Goal: Find specific page/section: Find specific page/section

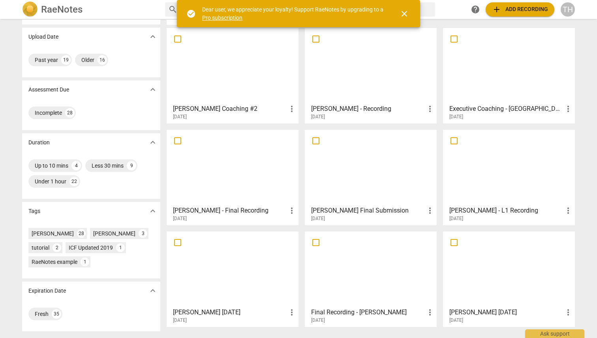
scroll to position [77, 0]
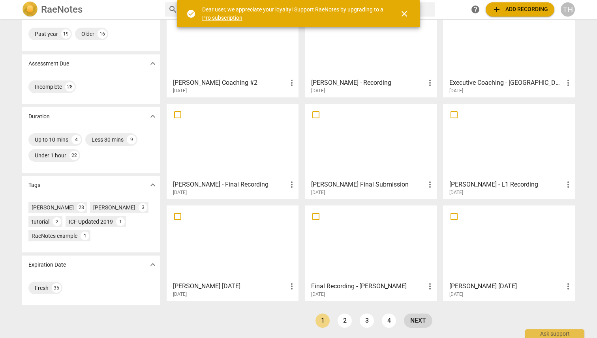
click at [416, 317] on link "next" at bounding box center [418, 321] width 28 height 14
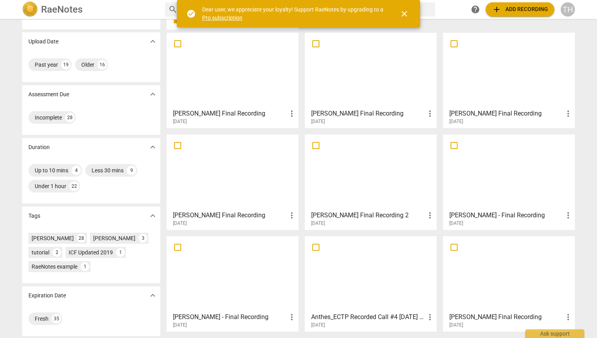
scroll to position [77, 0]
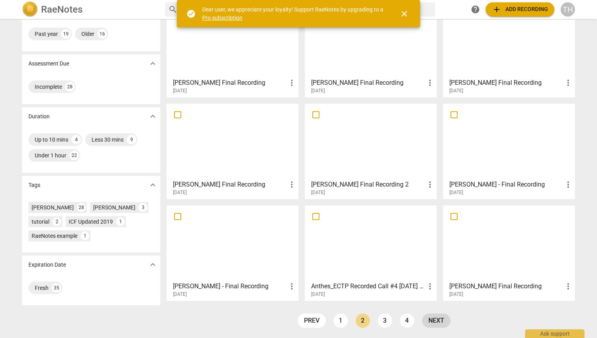
click at [435, 319] on link "next" at bounding box center [436, 321] width 28 height 14
click at [438, 319] on link "next" at bounding box center [436, 321] width 28 height 14
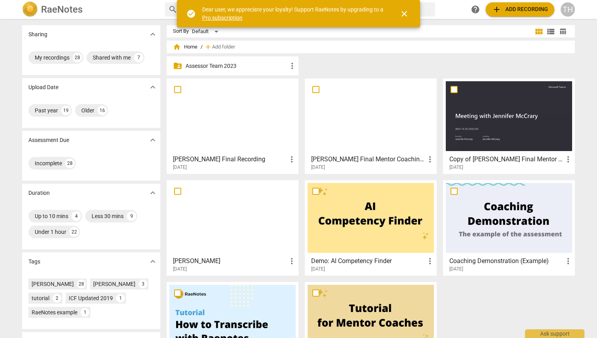
click at [505, 38] on div "Sort By Default view_module view_list table_chart home Home / add Add folder fo…" at bounding box center [374, 220] width 414 height 390
click at [407, 13] on span "close" at bounding box center [403, 13] width 9 height 9
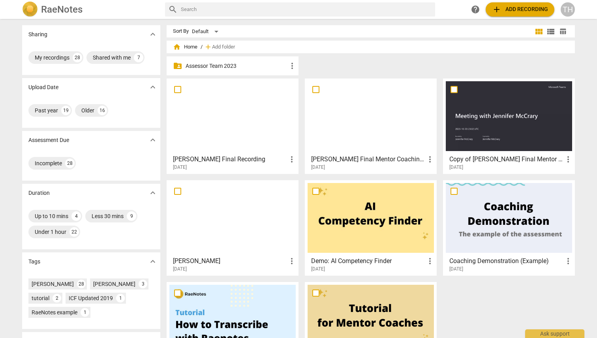
click at [297, 11] on input "text" at bounding box center [306, 9] width 251 height 13
type input "[PERSON_NAME]"
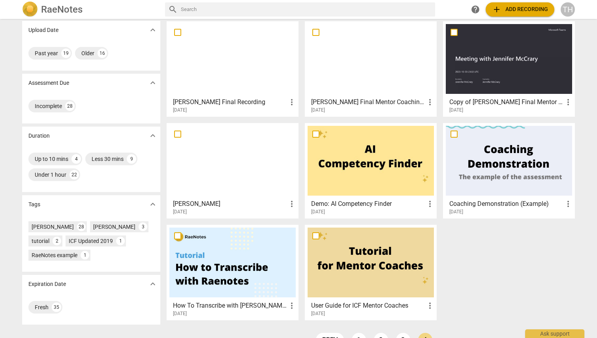
scroll to position [77, 0]
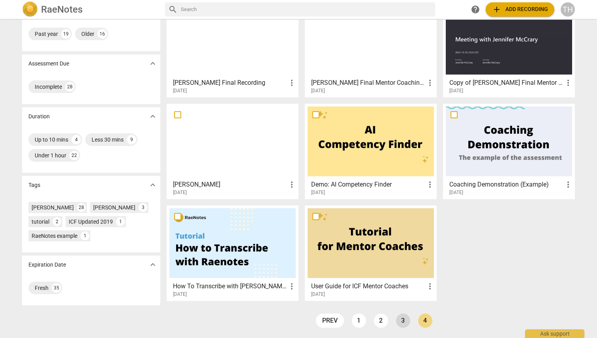
click at [400, 321] on link "3" at bounding box center [403, 321] width 14 height 14
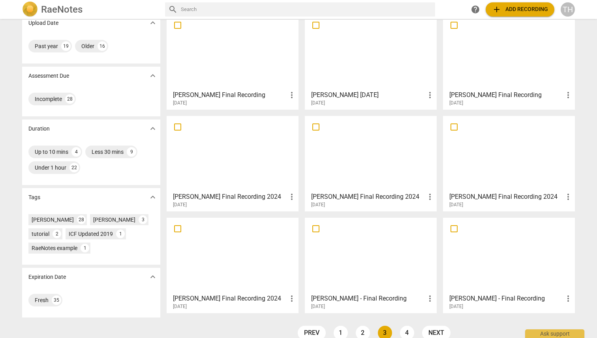
scroll to position [77, 0]
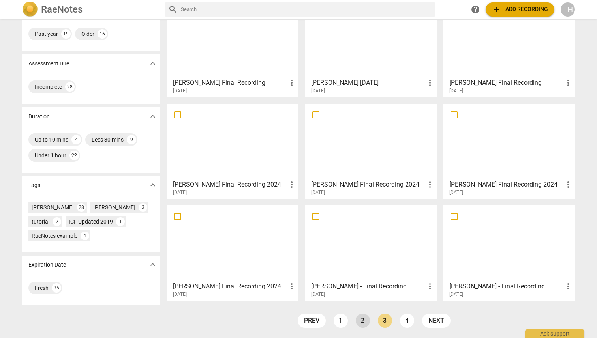
click at [362, 323] on link "2" at bounding box center [363, 321] width 14 height 14
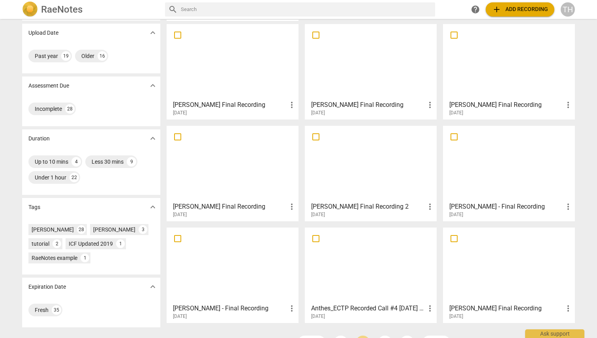
scroll to position [77, 0]
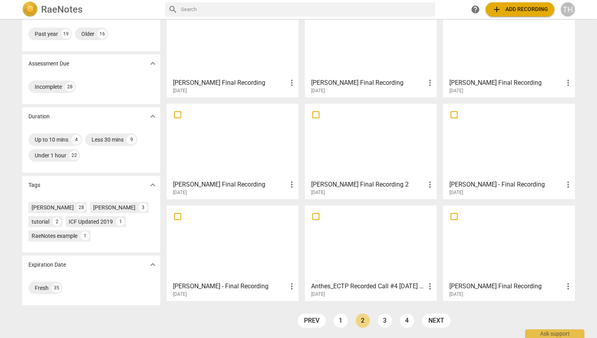
click at [369, 261] on div at bounding box center [371, 243] width 126 height 70
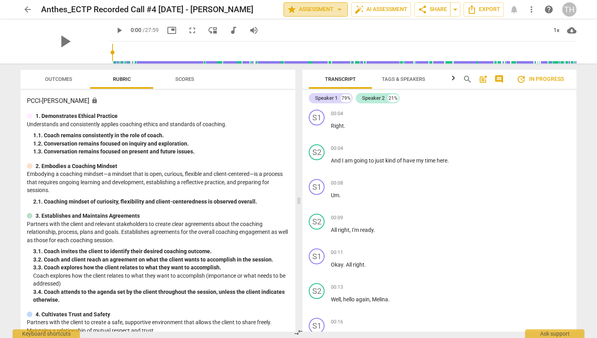
click at [323, 11] on span "star Assessment arrow_drop_down" at bounding box center [315, 9] width 57 height 9
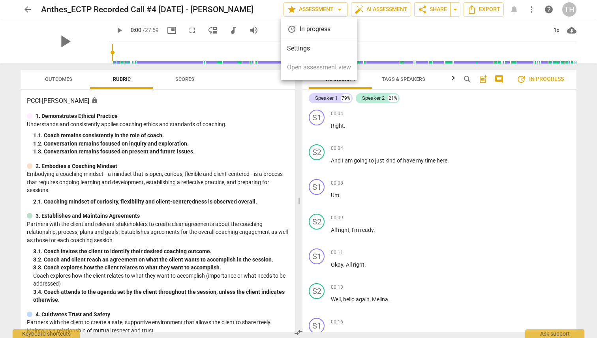
click at [373, 6] on div at bounding box center [298, 169] width 597 height 338
click at [376, 8] on span "auto_fix_high AI Assessment" at bounding box center [380, 9] width 53 height 9
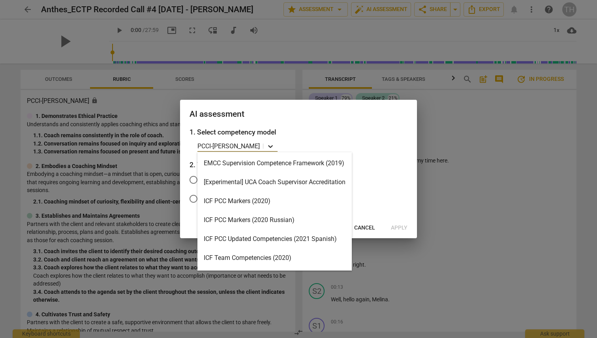
click at [268, 146] on icon at bounding box center [270, 146] width 5 height 3
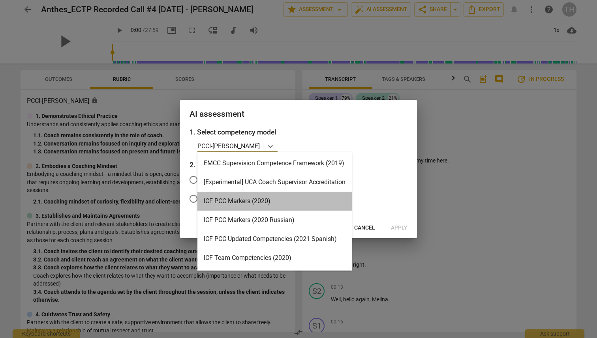
click at [258, 201] on div "ICF PCC Markers (2020)" at bounding box center [274, 201] width 154 height 19
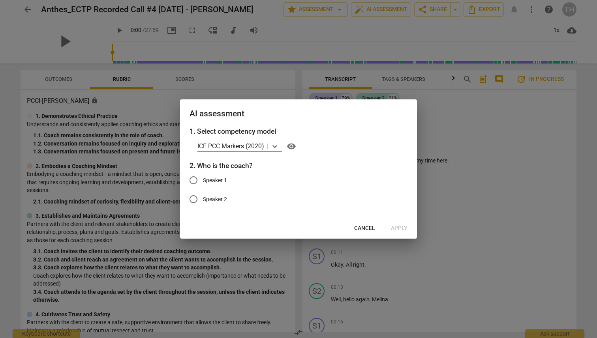
click at [360, 231] on span "Cancel" at bounding box center [364, 229] width 21 height 8
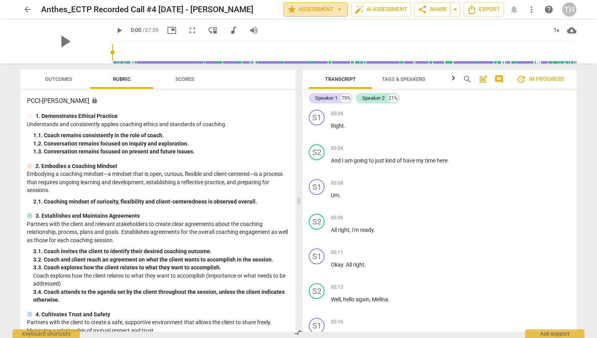
click at [324, 10] on span "star Assessment arrow_drop_down" at bounding box center [315, 9] width 57 height 9
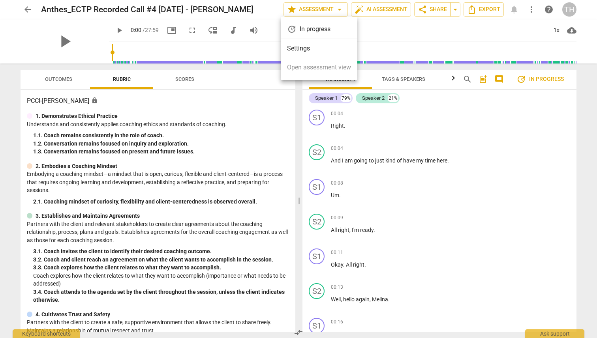
click at [375, 8] on div at bounding box center [298, 169] width 597 height 338
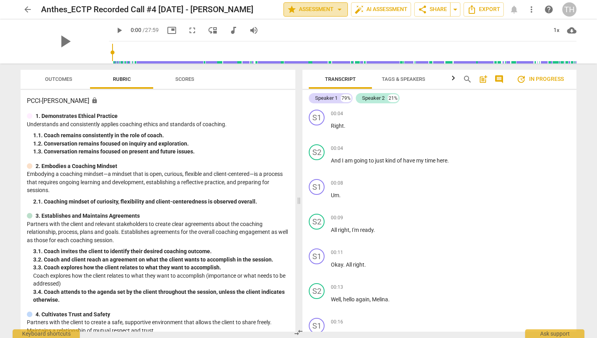
click at [306, 11] on span "star Assessment arrow_drop_down" at bounding box center [315, 9] width 57 height 9
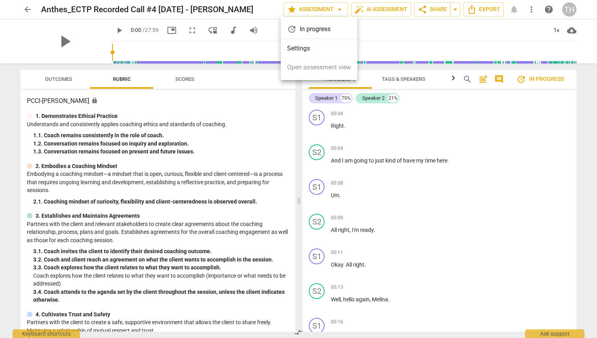
click at [337, 9] on div at bounding box center [298, 169] width 597 height 338
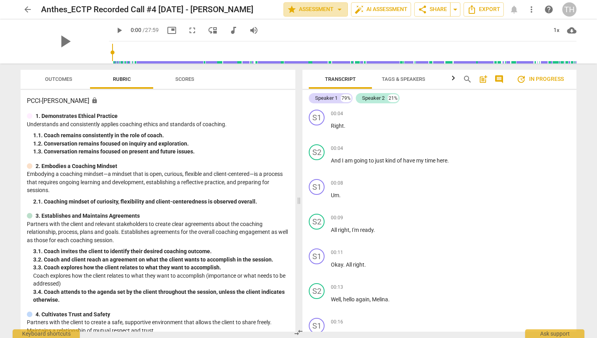
click at [337, 9] on span "arrow_drop_down" at bounding box center [339, 9] width 9 height 9
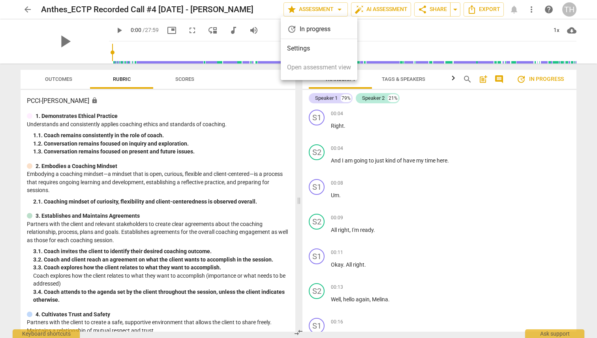
click at [298, 50] on li "Settings" at bounding box center [319, 48] width 77 height 19
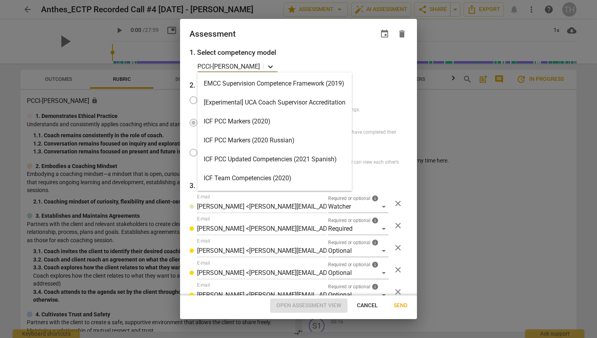
click at [268, 67] on icon at bounding box center [270, 67] width 5 height 3
click at [256, 122] on div "ICF PCC Markers (2020)" at bounding box center [274, 121] width 154 height 19
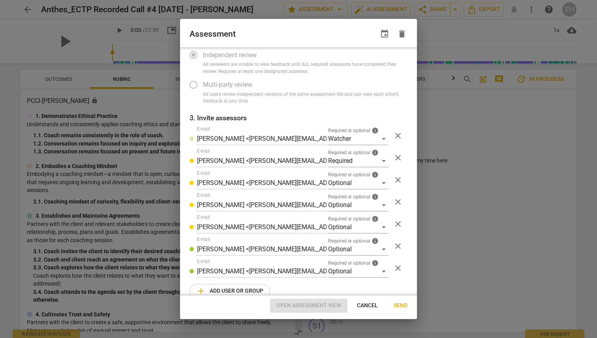
scroll to position [81, 0]
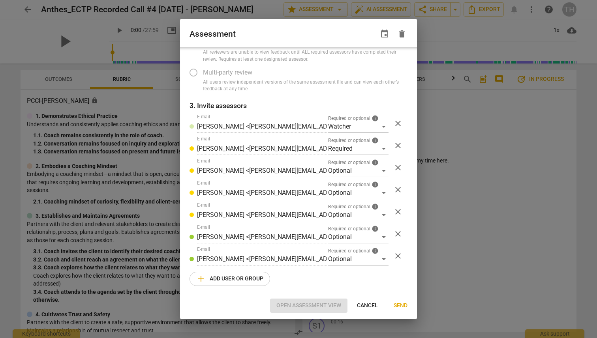
click at [364, 302] on span "Cancel" at bounding box center [367, 306] width 21 height 8
radio input "false"
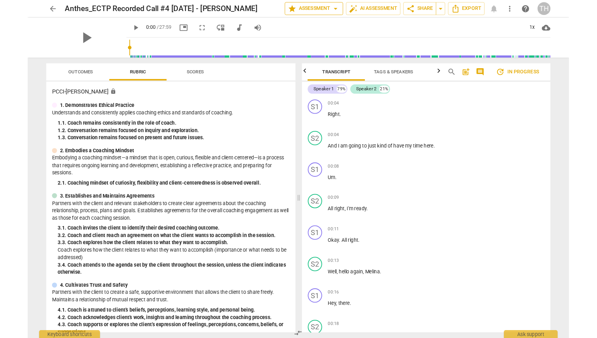
scroll to position [0, 0]
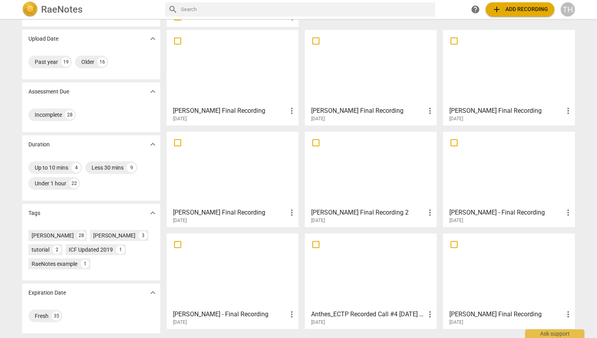
scroll to position [77, 0]
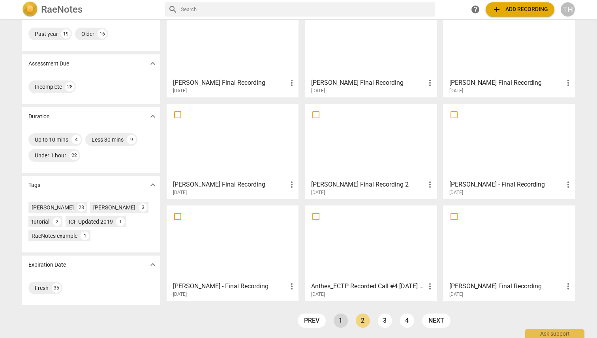
click at [341, 319] on link "1" at bounding box center [341, 321] width 14 height 14
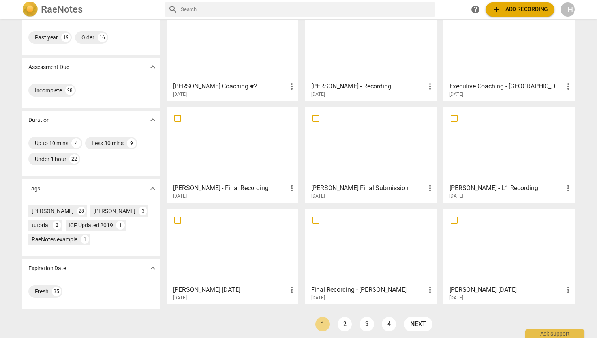
scroll to position [77, 0]
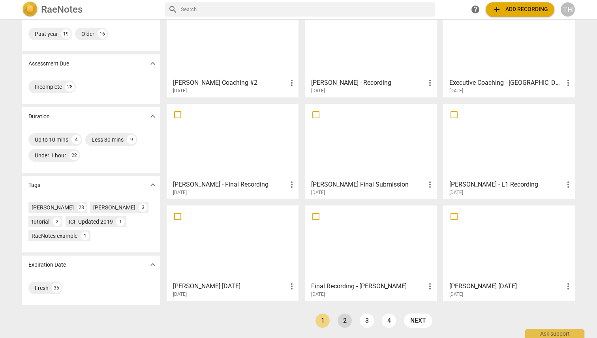
click at [345, 321] on link "2" at bounding box center [345, 321] width 14 height 14
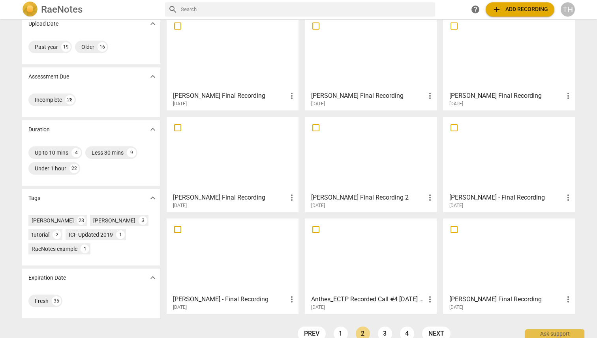
scroll to position [77, 0]
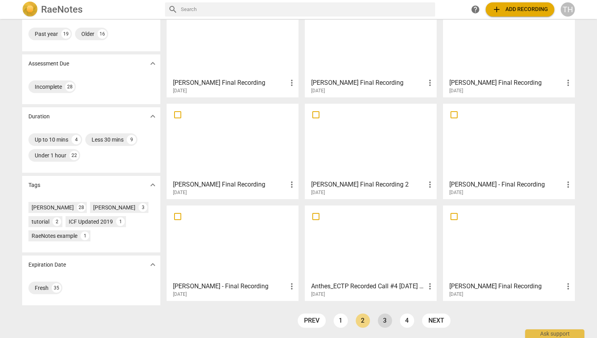
click at [384, 319] on link "3" at bounding box center [385, 321] width 14 height 14
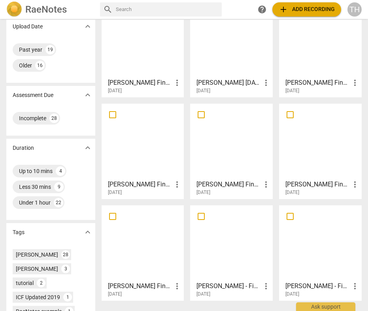
scroll to position [92, 0]
